Goal: Task Accomplishment & Management: Manage account settings

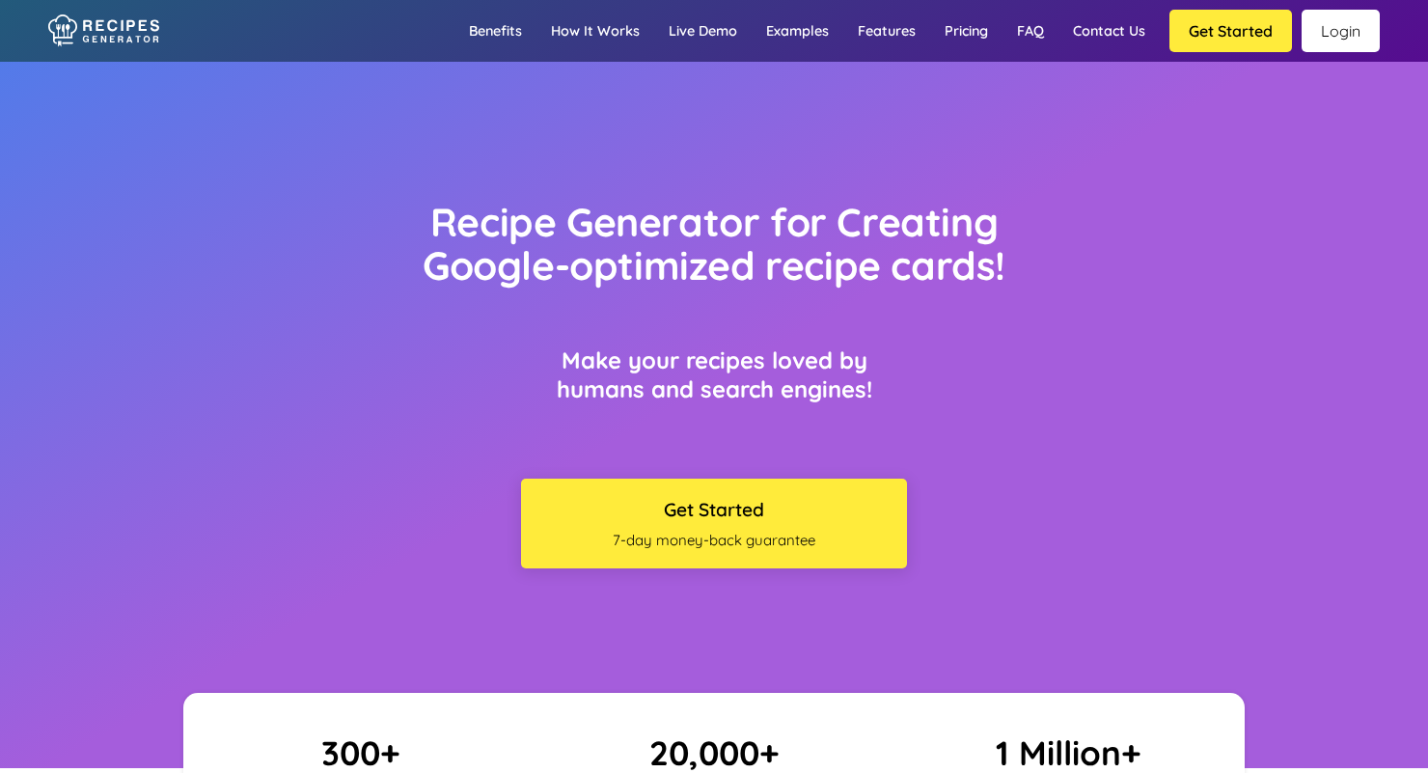
click at [1341, 26] on link "Login" at bounding box center [1341, 31] width 78 height 42
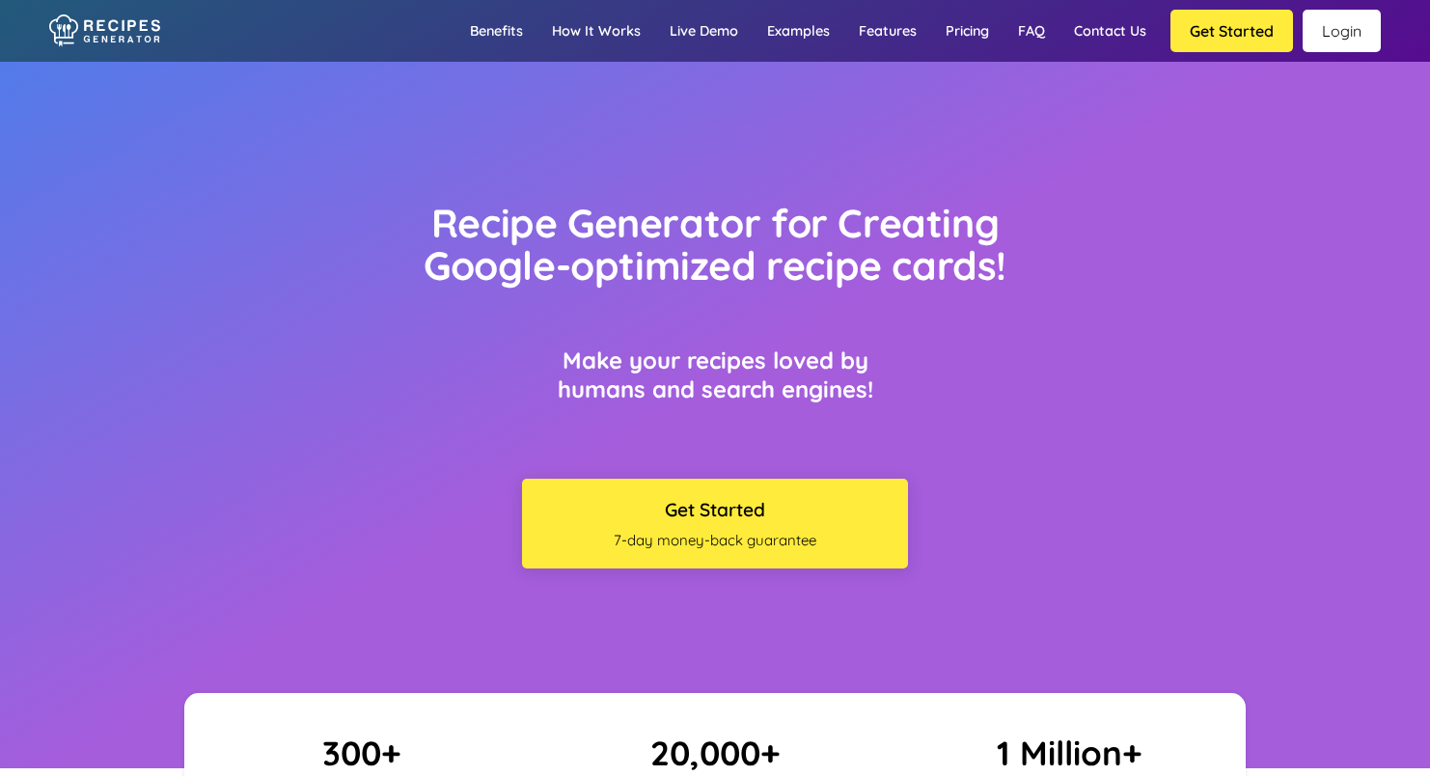
click at [1331, 29] on link "Login" at bounding box center [1342, 31] width 78 height 42
click at [1341, 32] on link "Login" at bounding box center [1342, 31] width 78 height 42
click at [1331, 37] on link "Login" at bounding box center [1342, 31] width 78 height 42
click at [1344, 33] on link "Login" at bounding box center [1342, 31] width 78 height 42
